Goal: Transaction & Acquisition: Obtain resource

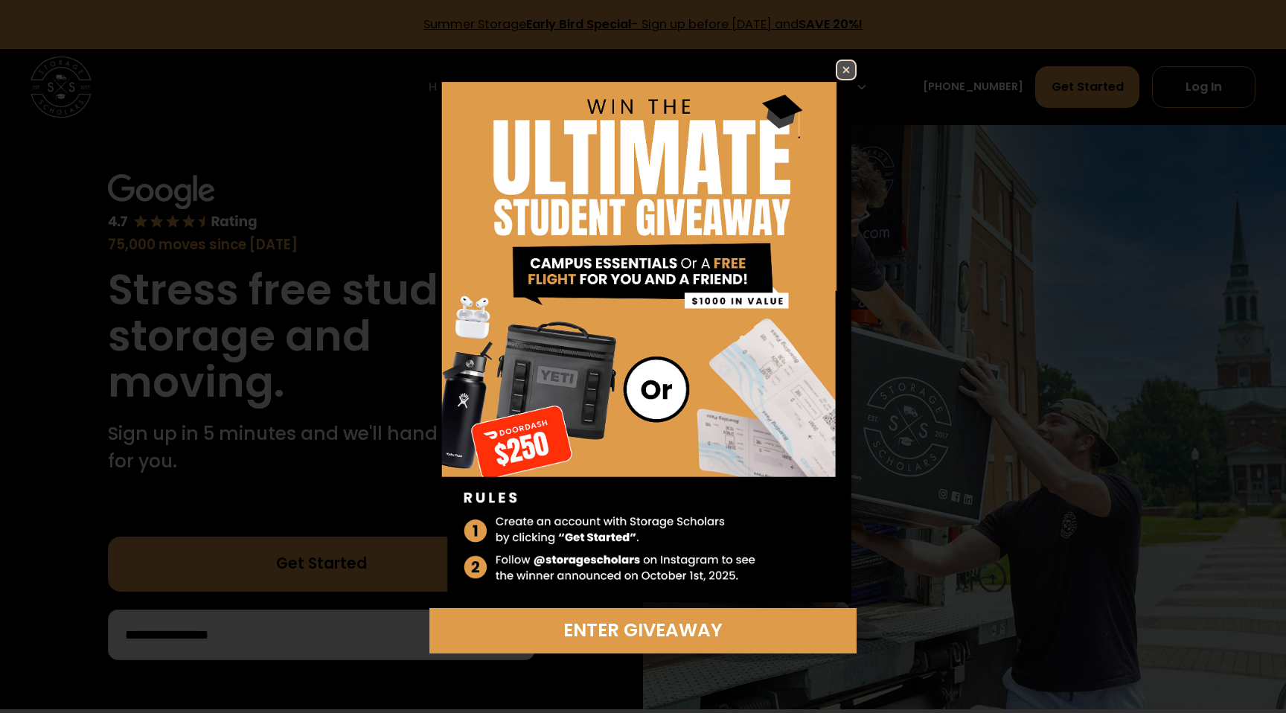
click at [848, 63] on img at bounding box center [846, 70] width 18 height 18
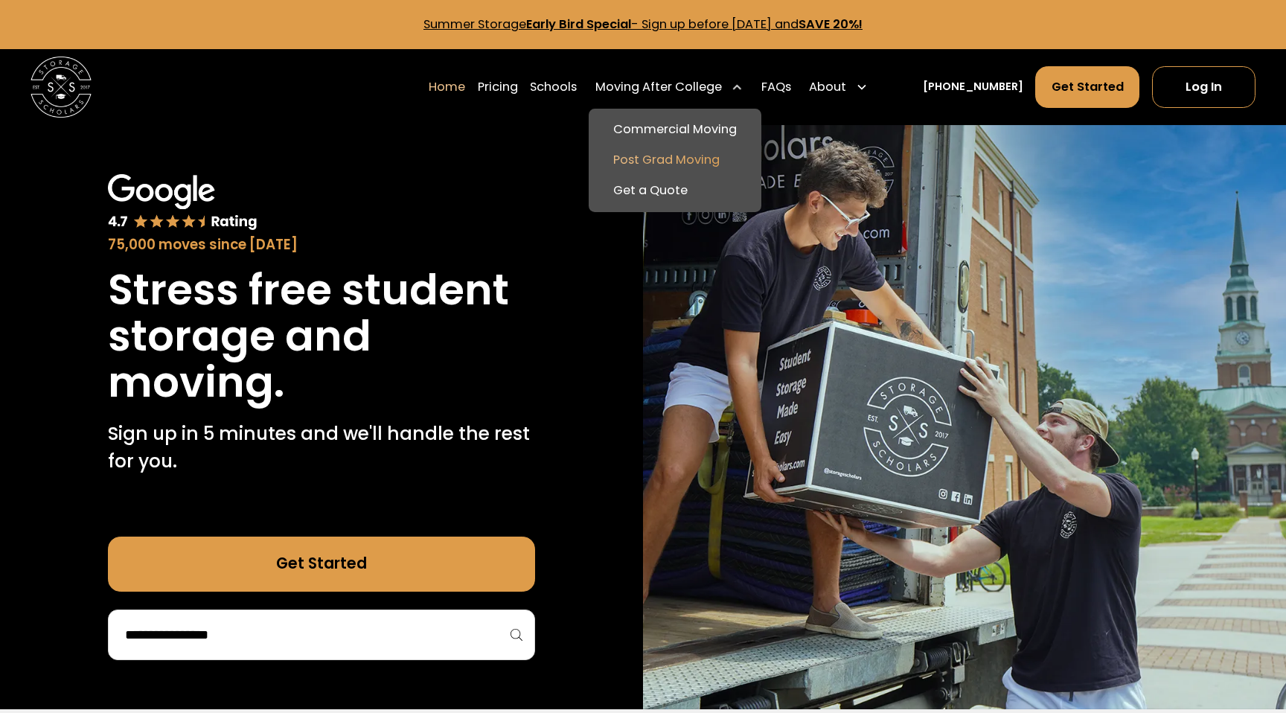
click at [720, 156] on link "Post Grad Moving" at bounding box center [675, 160] width 160 height 31
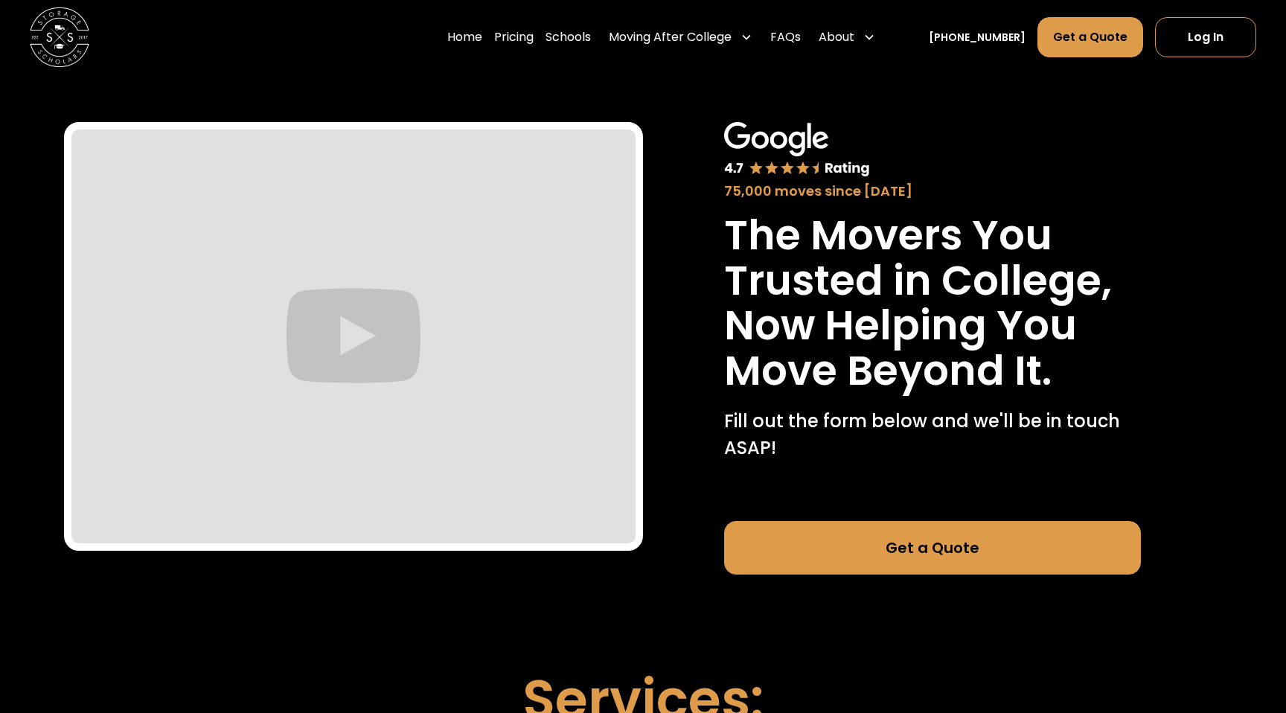
click at [833, 552] on link "Get a Quote" at bounding box center [932, 548] width 417 height 54
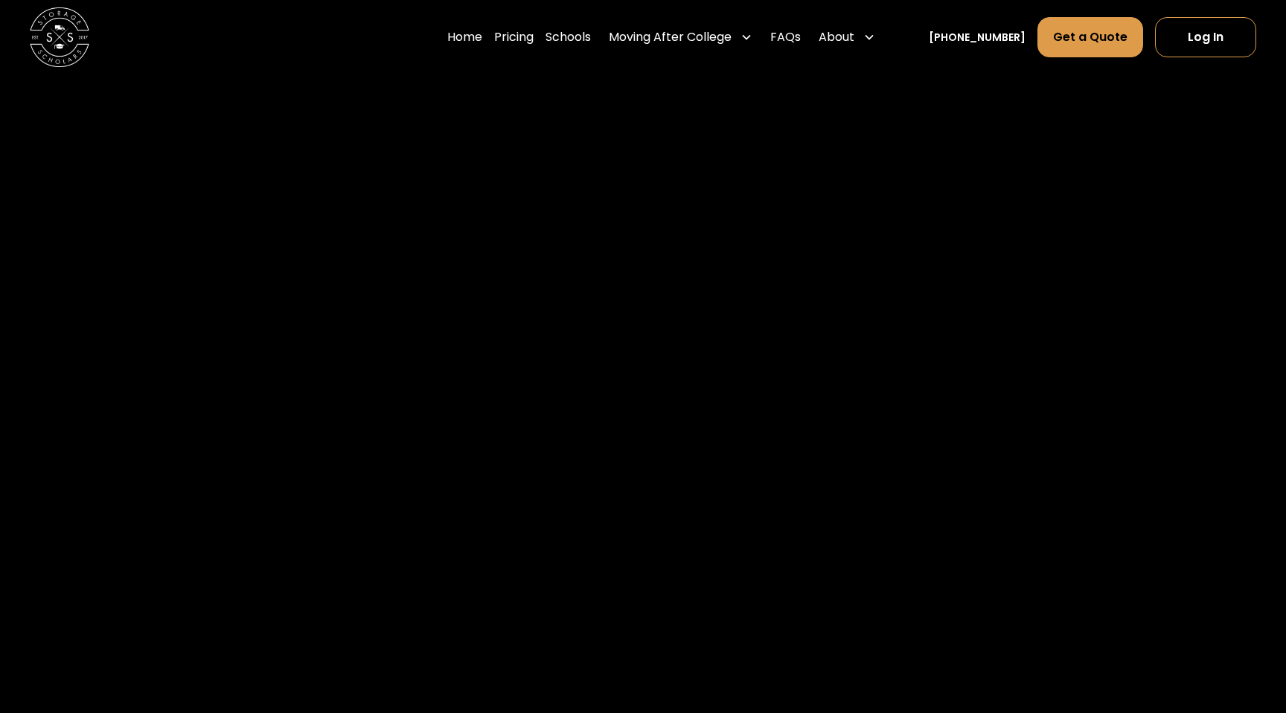
scroll to position [1490, 0]
